Goal: Transaction & Acquisition: Download file/media

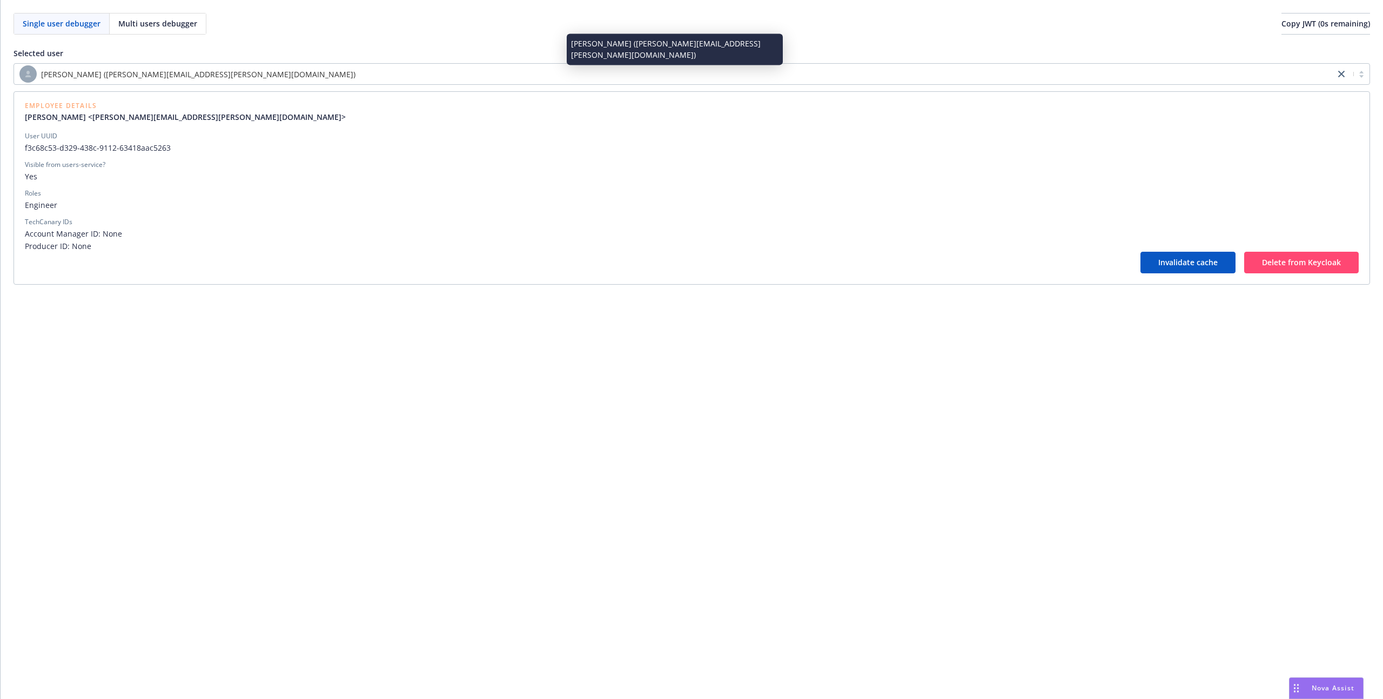
click at [202, 73] on div "Linda Yang (linda.yang@newfront.com)" at bounding box center [674, 73] width 1310 height 17
paste input "69ef5e79-a4b6-45ba-87ce-6b7bb0e68660"
type input "69ef5e79-a4b6-45ba-87ce-6b7bb0e68660"
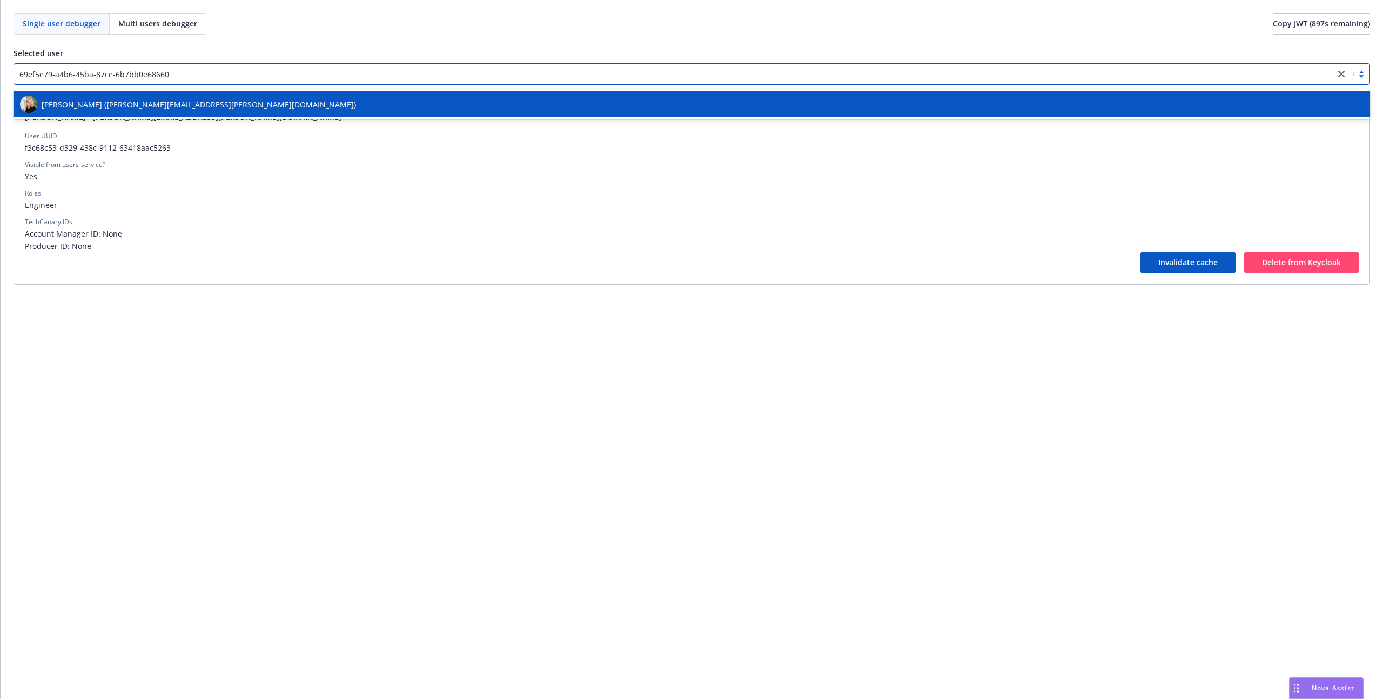
click at [180, 104] on span "Wendy Boatman (wendy.boatman@newfront.com)" at bounding box center [199, 104] width 314 height 11
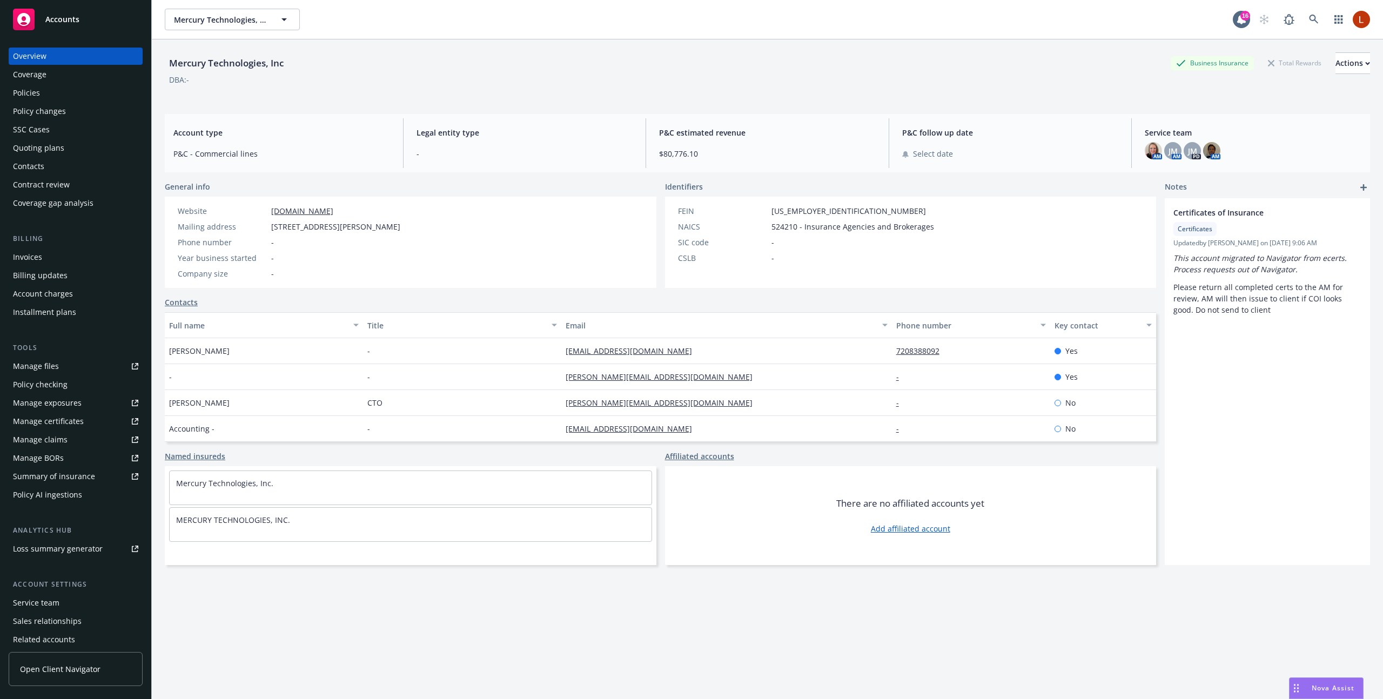
click at [90, 370] on link "Manage files" at bounding box center [76, 366] width 134 height 17
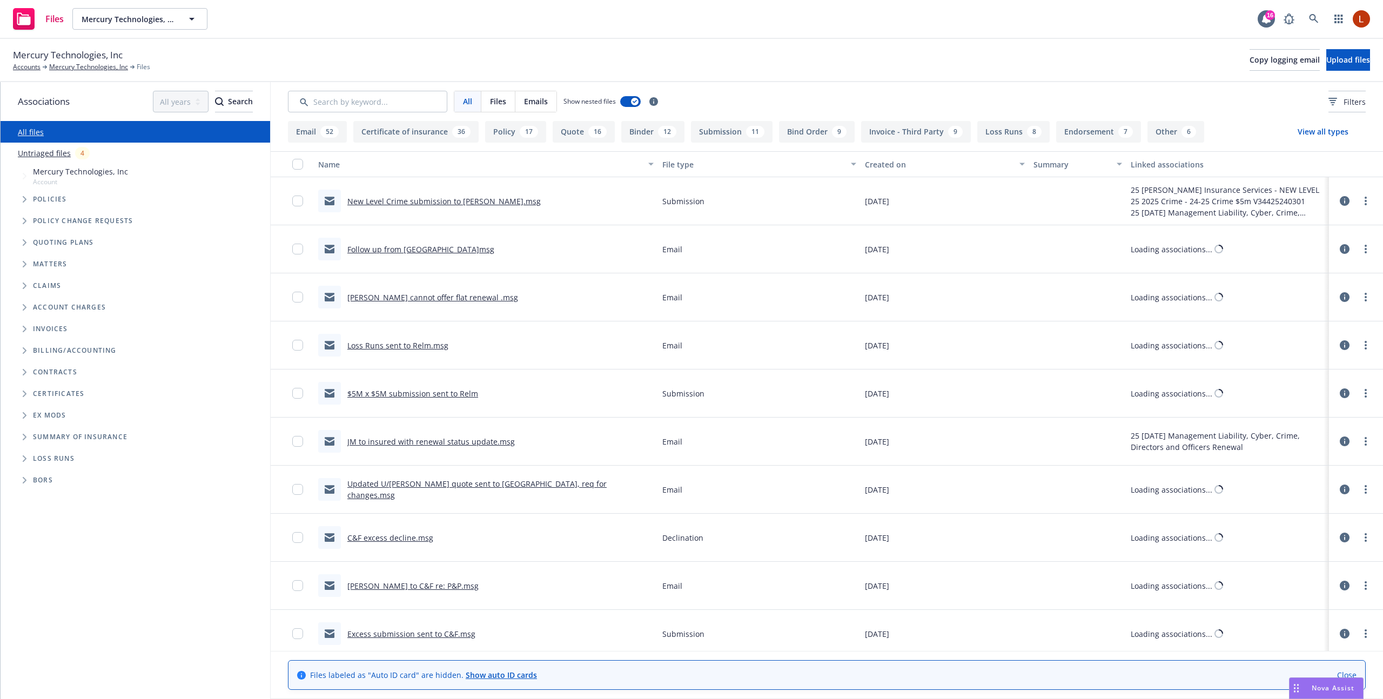
click at [1348, 198] on icon at bounding box center [1345, 201] width 10 height 10
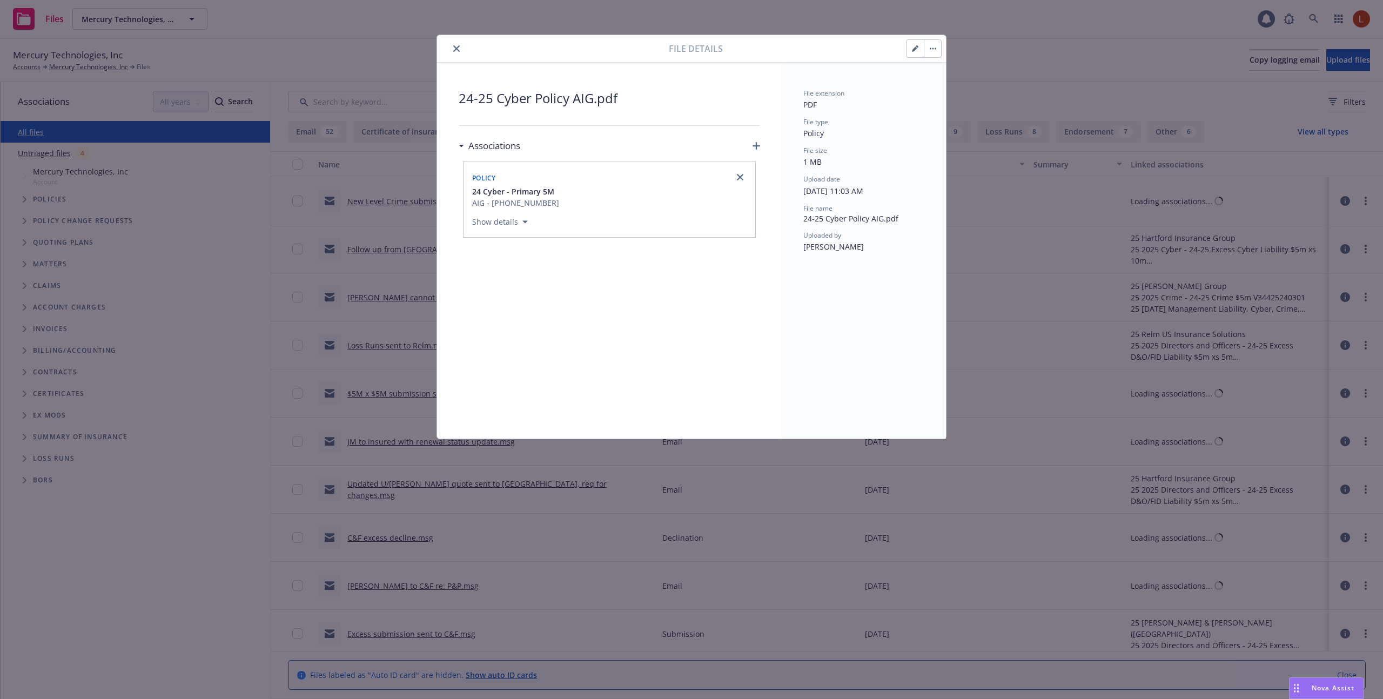
click at [931, 49] on icon "button" at bounding box center [933, 49] width 6 height 2
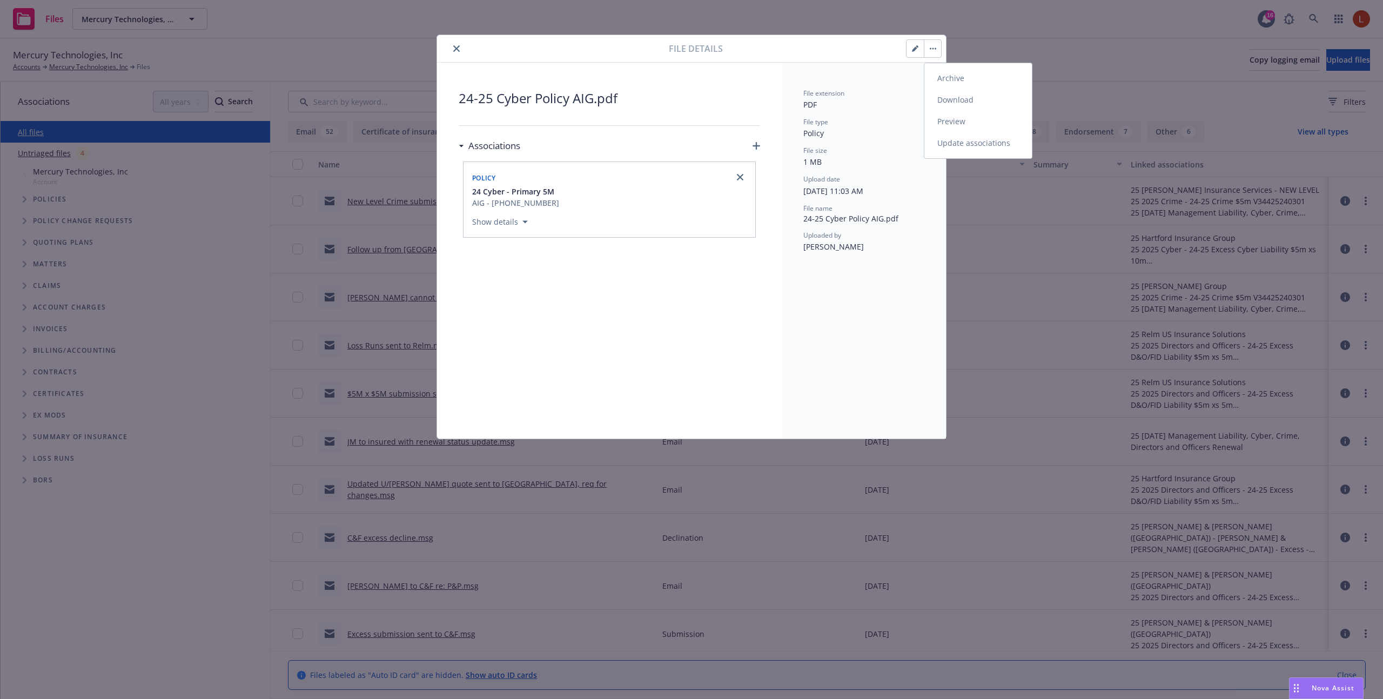
click at [956, 99] on link "Download" at bounding box center [978, 100] width 108 height 22
